Goal: Information Seeking & Learning: Learn about a topic

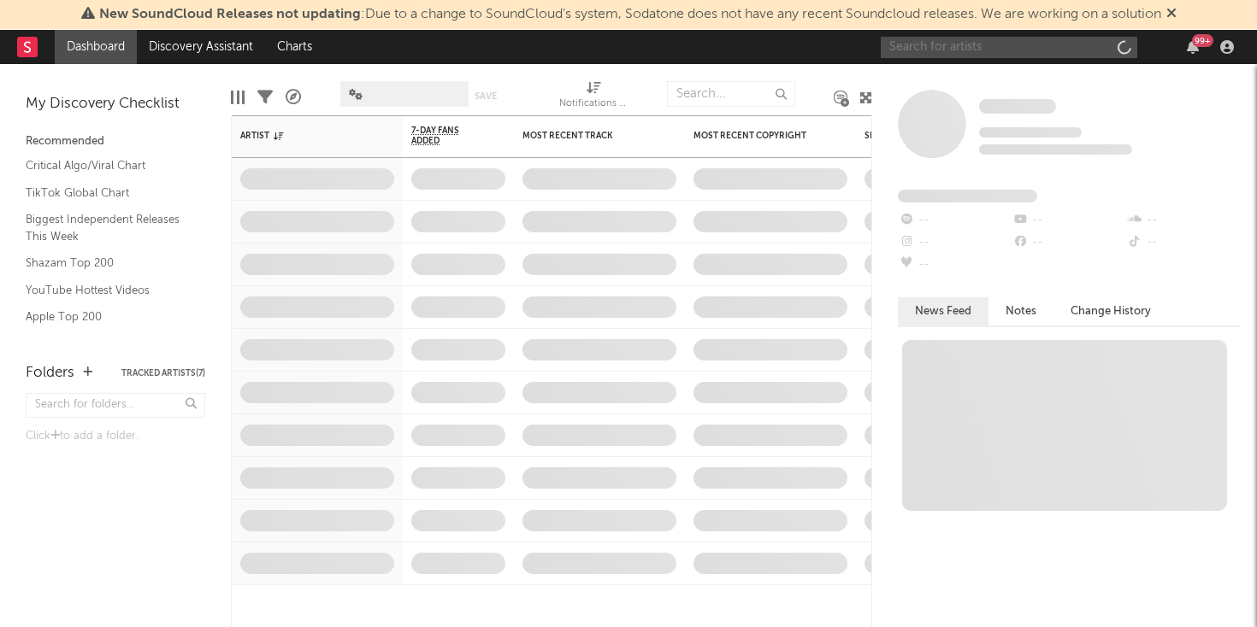
click at [1049, 41] on input "text" at bounding box center [1008, 47] width 256 height 21
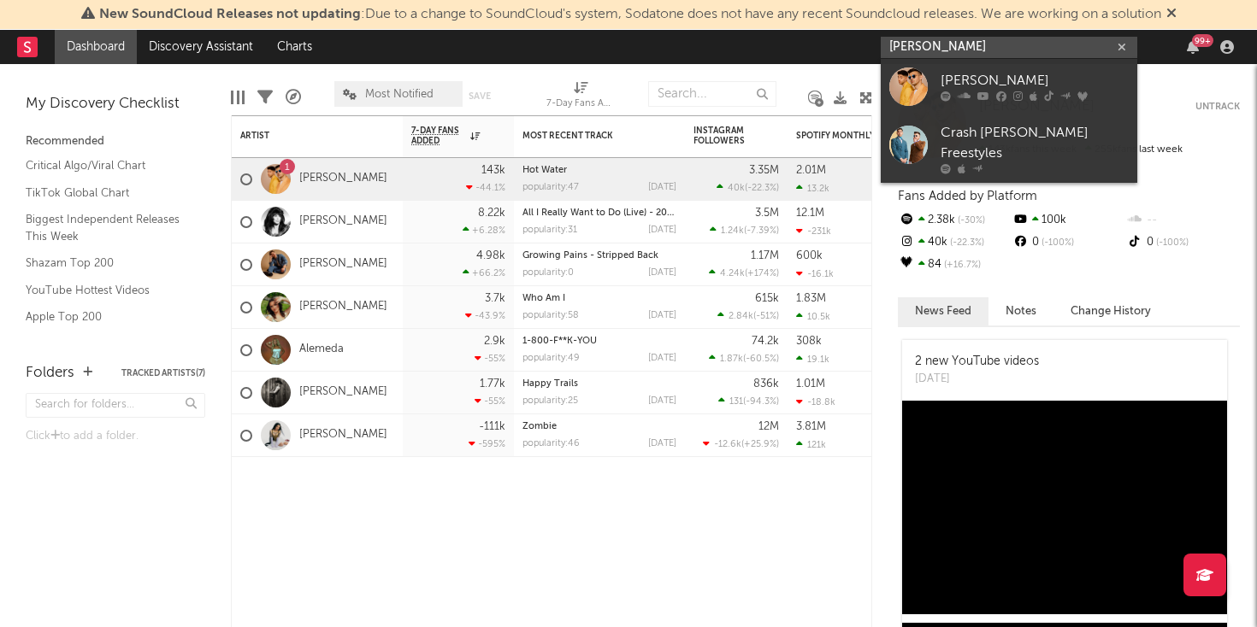
type input "[PERSON_NAME]"
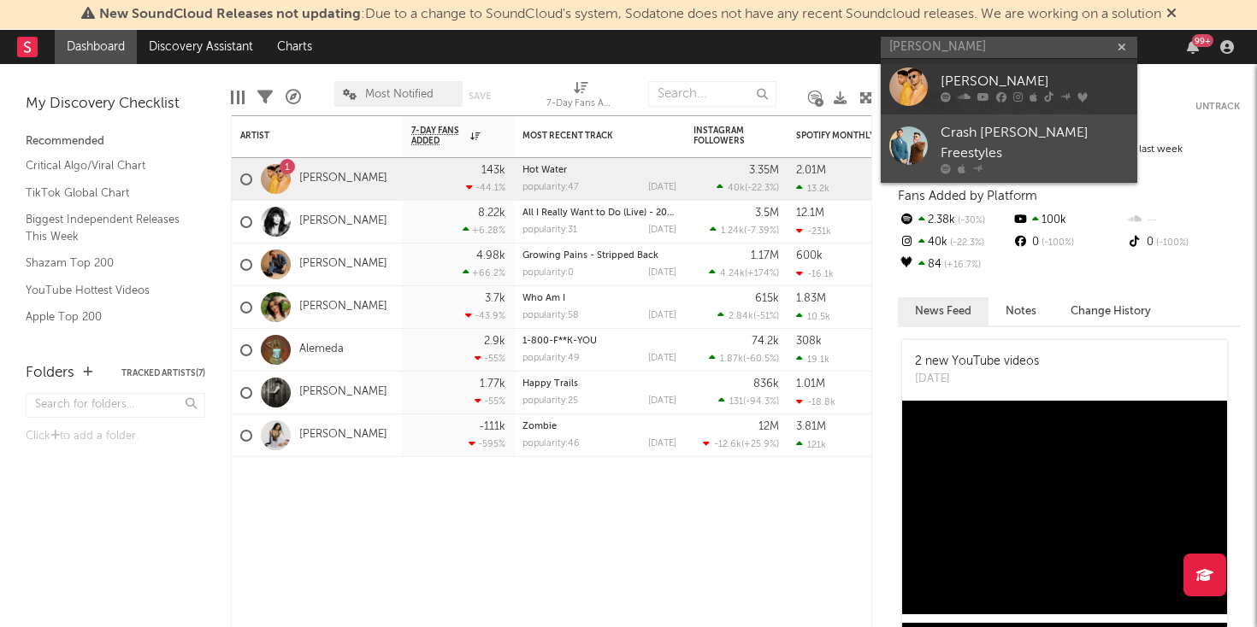
click at [946, 127] on div "Crash [PERSON_NAME] Freestyles" at bounding box center [1034, 143] width 188 height 41
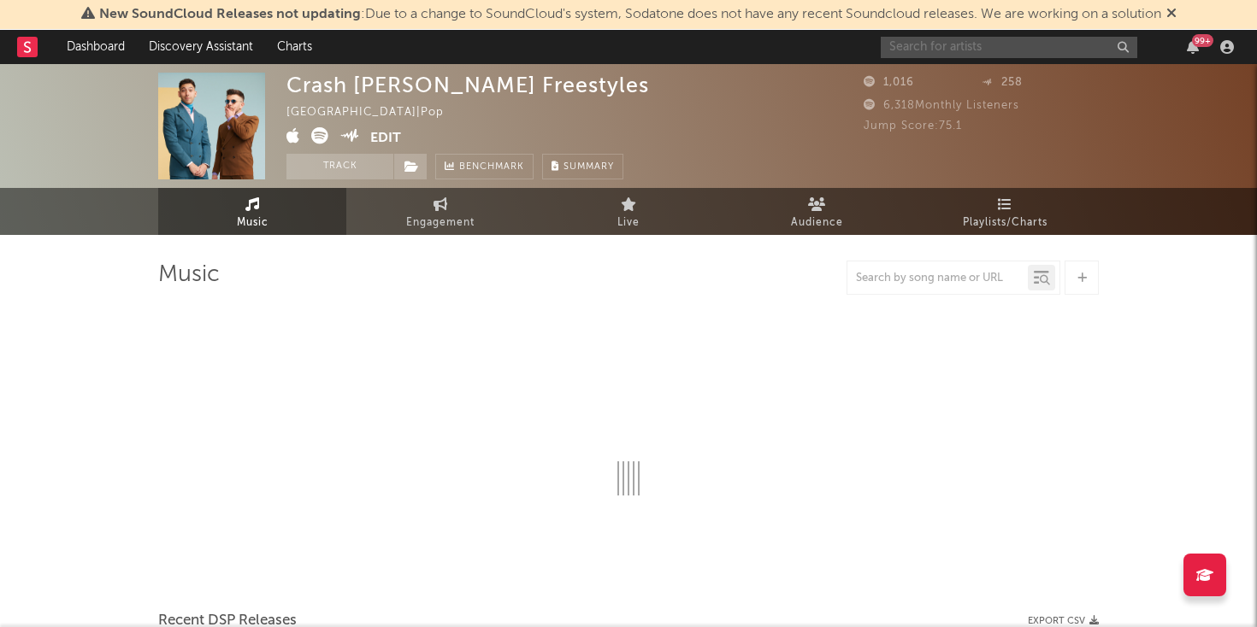
select select "1w"
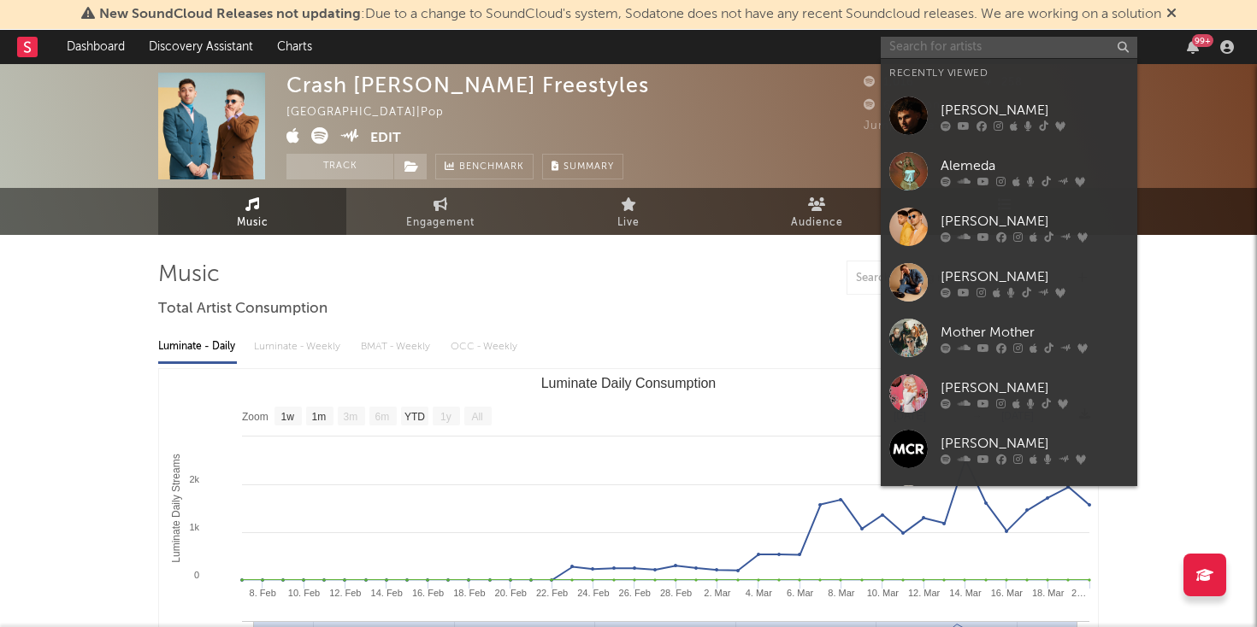
click at [975, 37] on input "text" at bounding box center [1008, 47] width 256 height 21
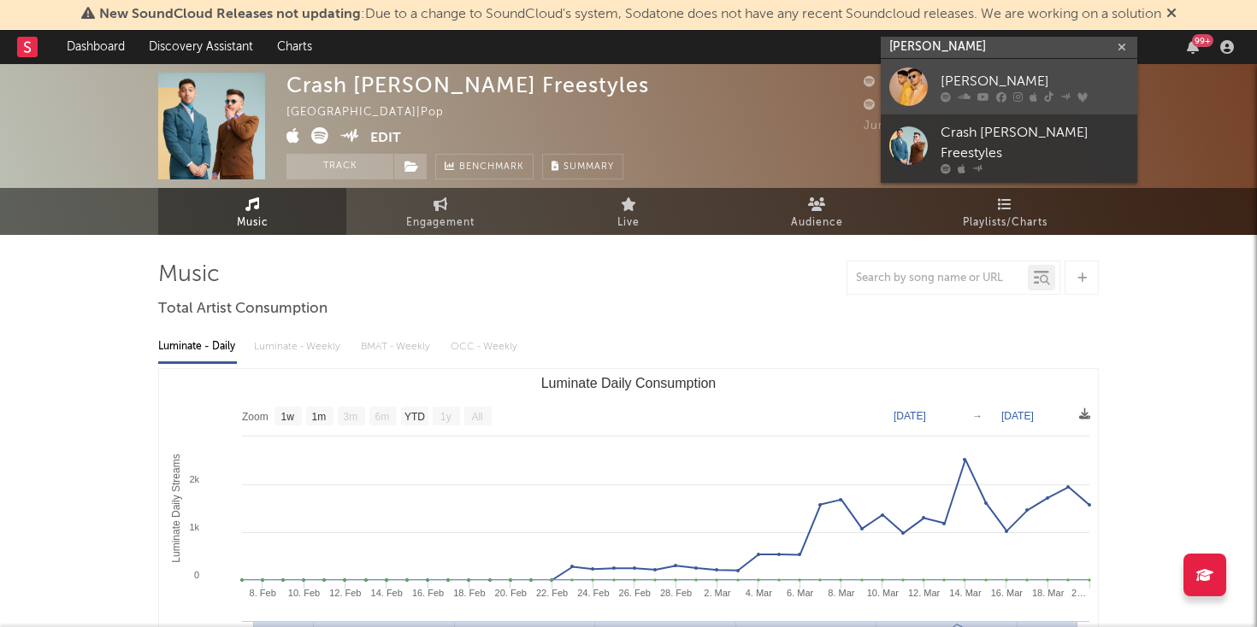
type input "[PERSON_NAME]"
click at [915, 91] on div at bounding box center [908, 87] width 38 height 38
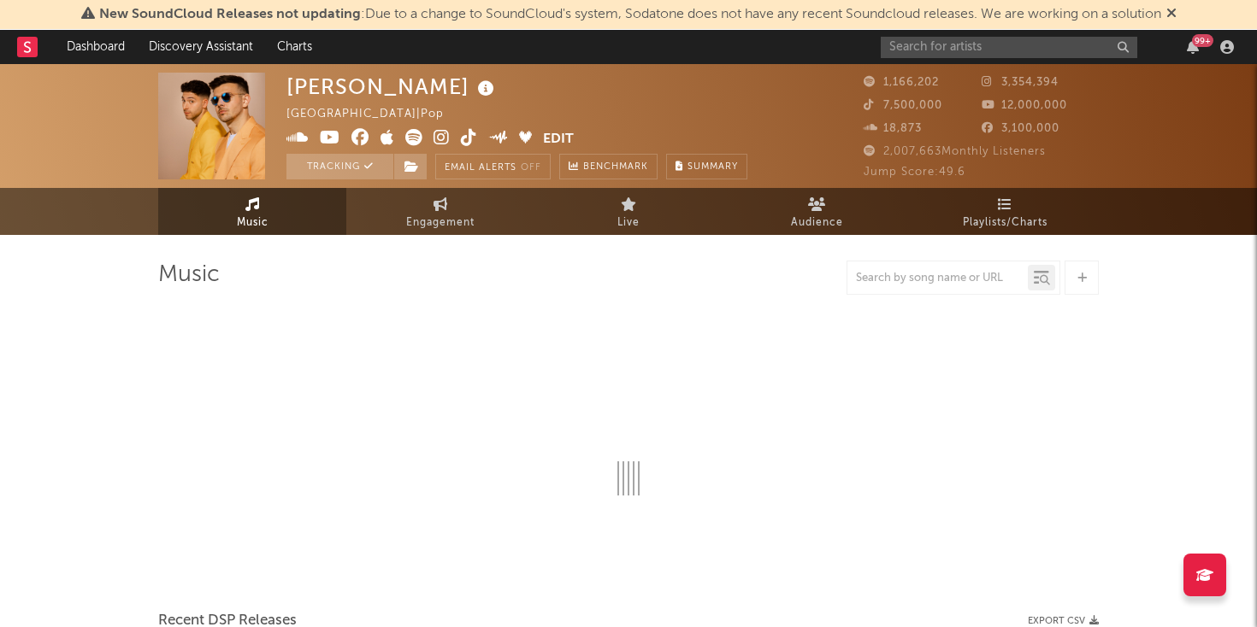
select select "6m"
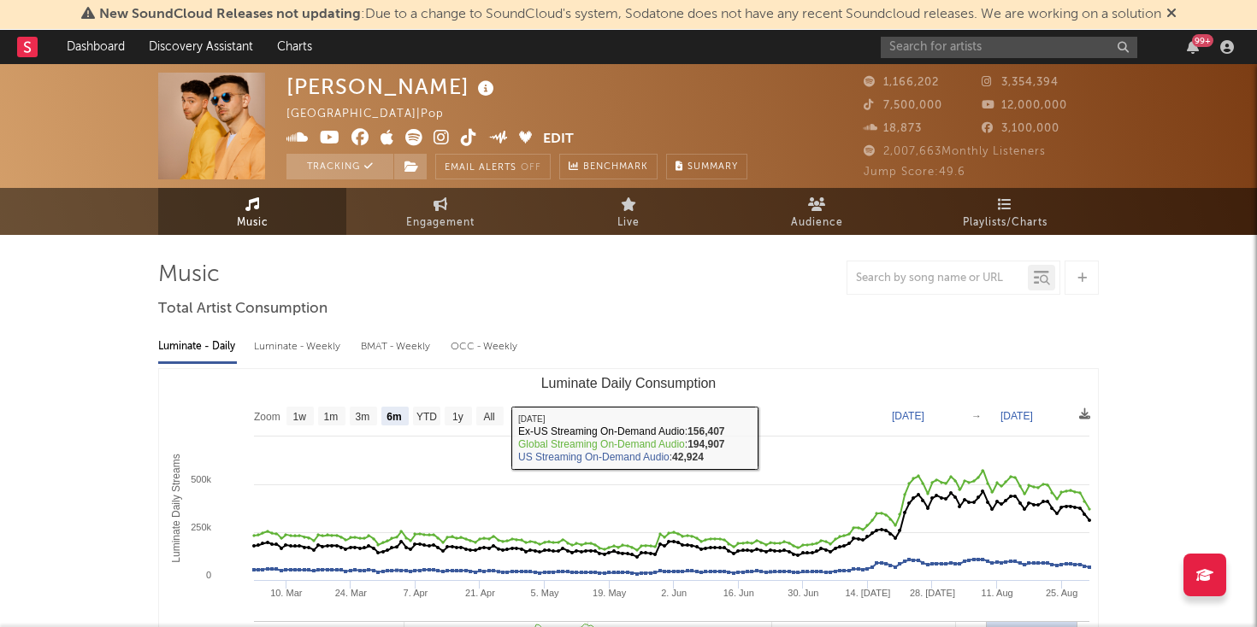
click at [949, 268] on div at bounding box center [937, 278] width 180 height 21
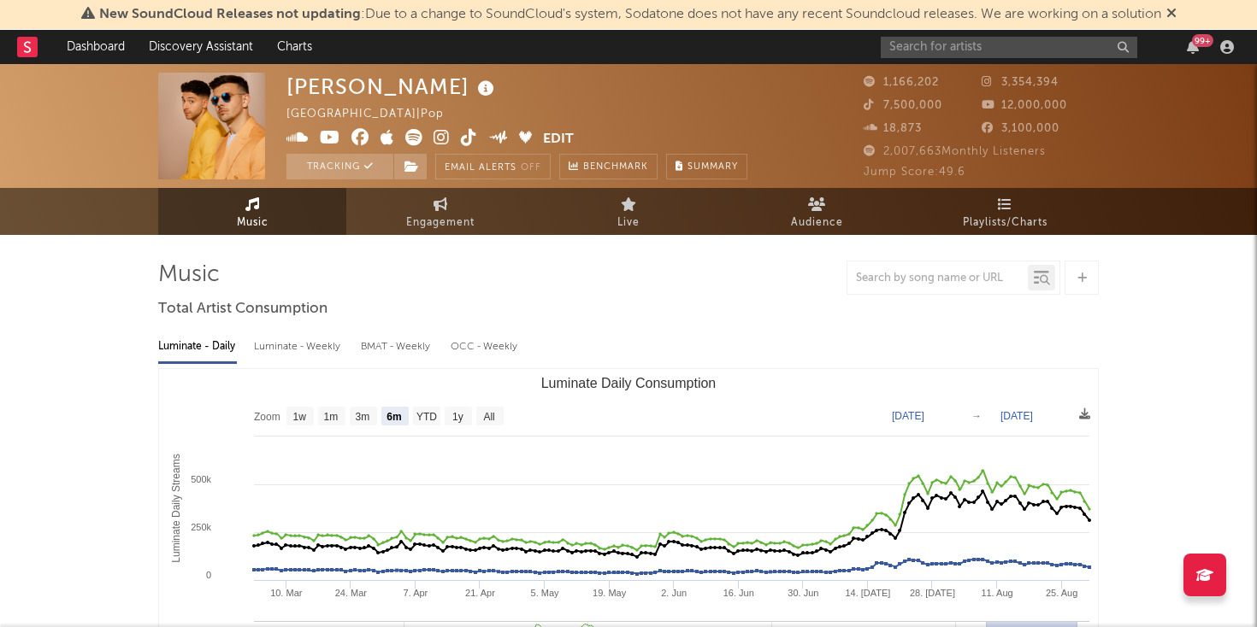
click at [949, 268] on div at bounding box center [937, 278] width 180 height 21
click at [927, 286] on div at bounding box center [937, 278] width 180 height 21
click at [915, 283] on input "text" at bounding box center [937, 279] width 180 height 14
type input "Optimist"
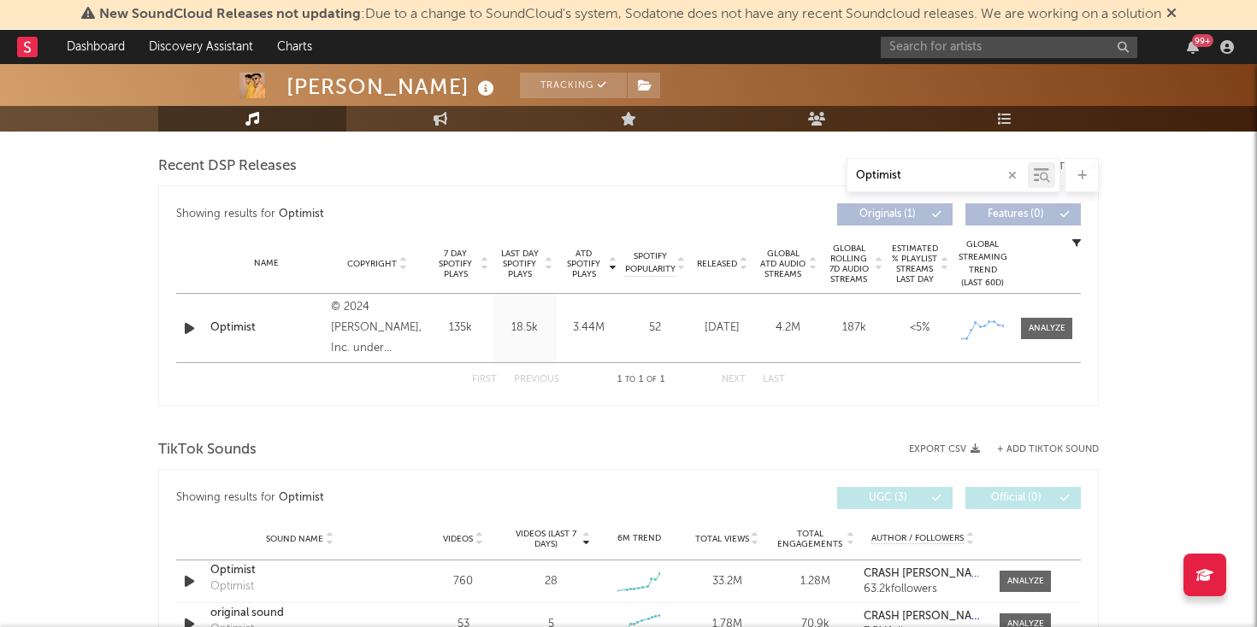
scroll to position [817, 0]
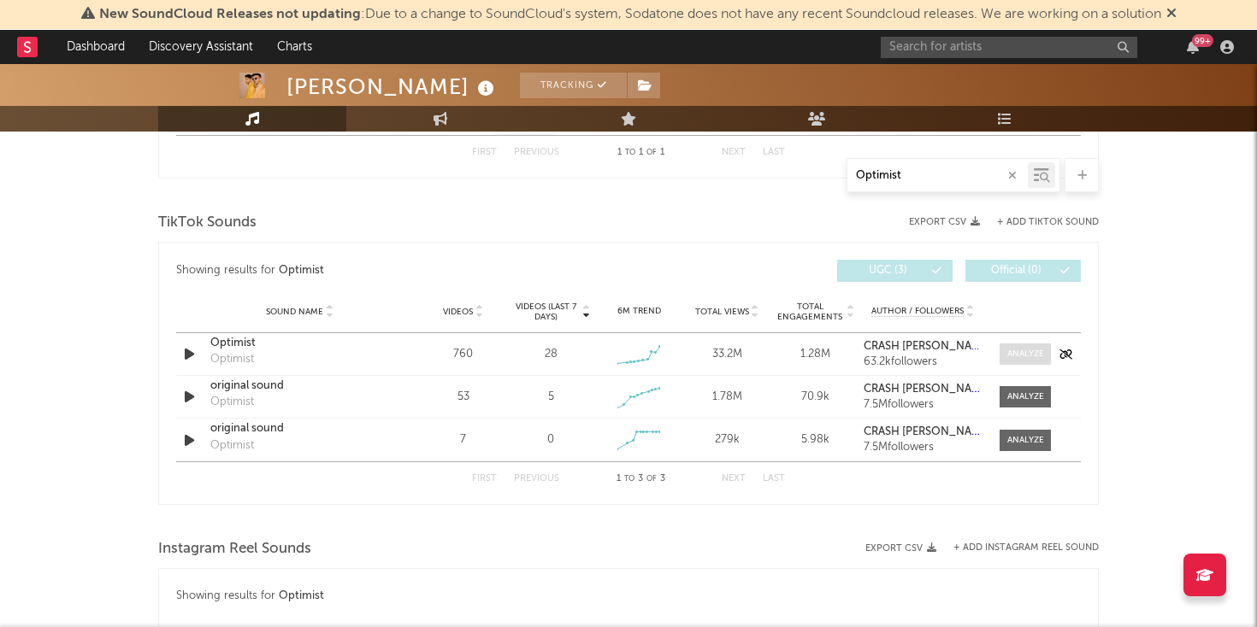
click at [1040, 350] on div at bounding box center [1025, 354] width 37 height 13
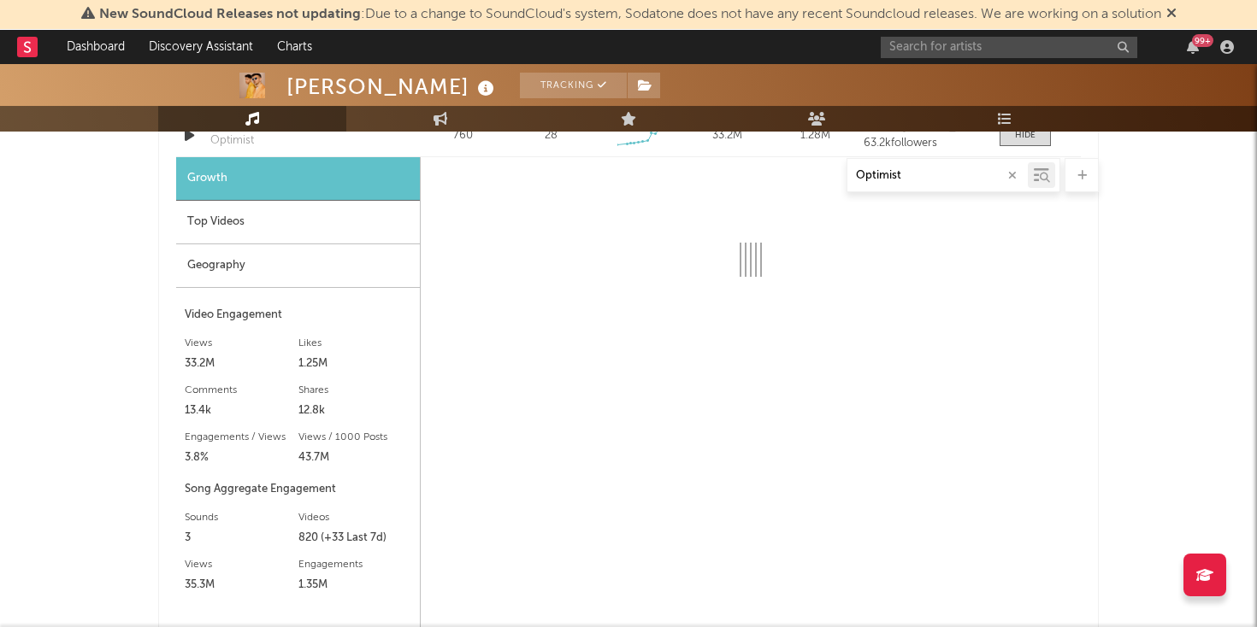
select select "6m"
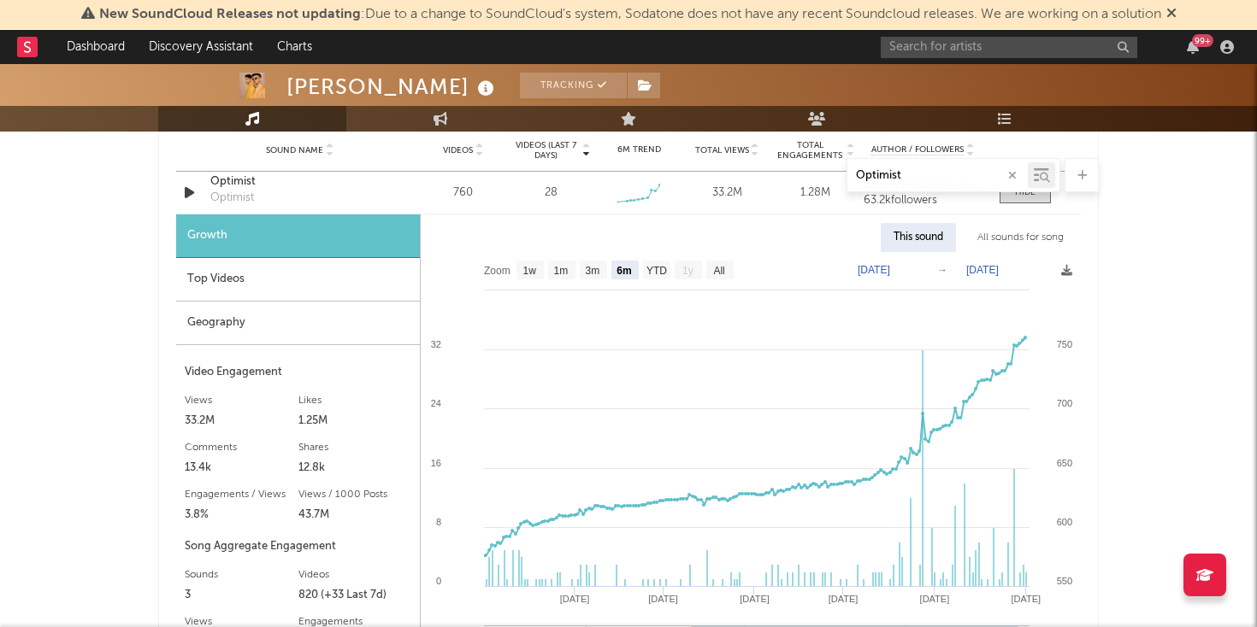
scroll to position [977, 0]
